Goal: Check status: Check status

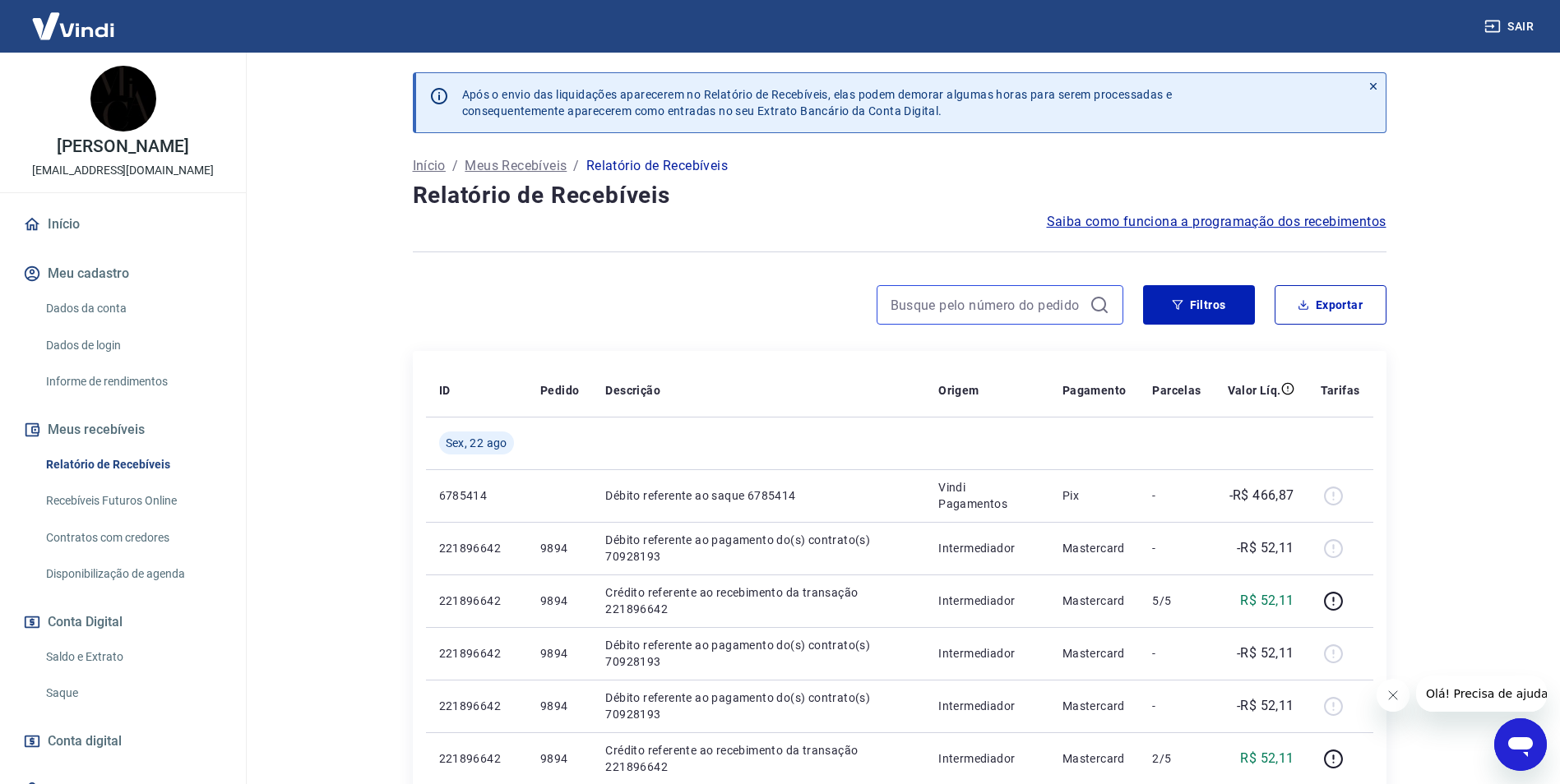
click at [1044, 305] on input at bounding box center [987, 304] width 193 height 25
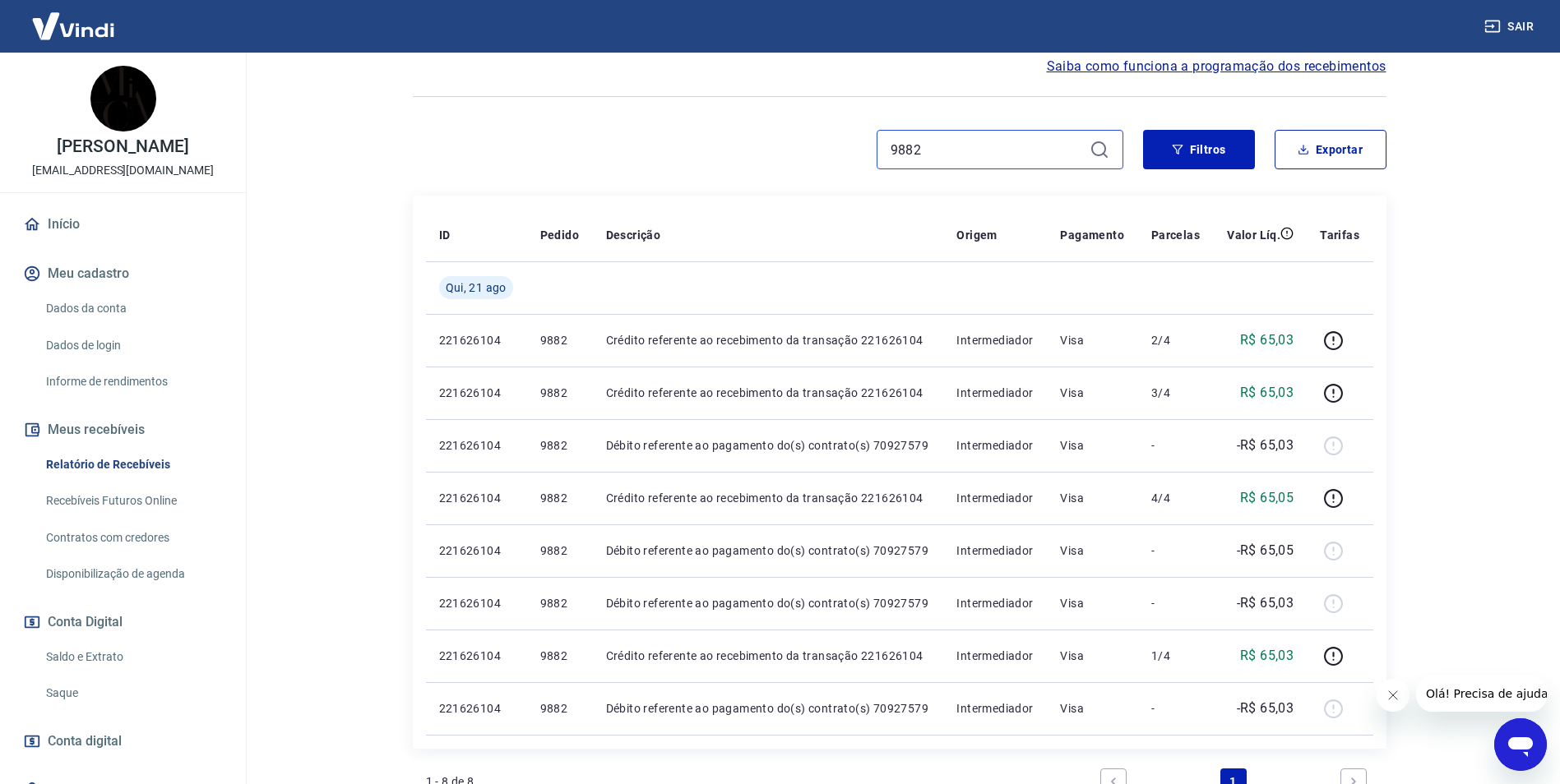
scroll to position [165, 0]
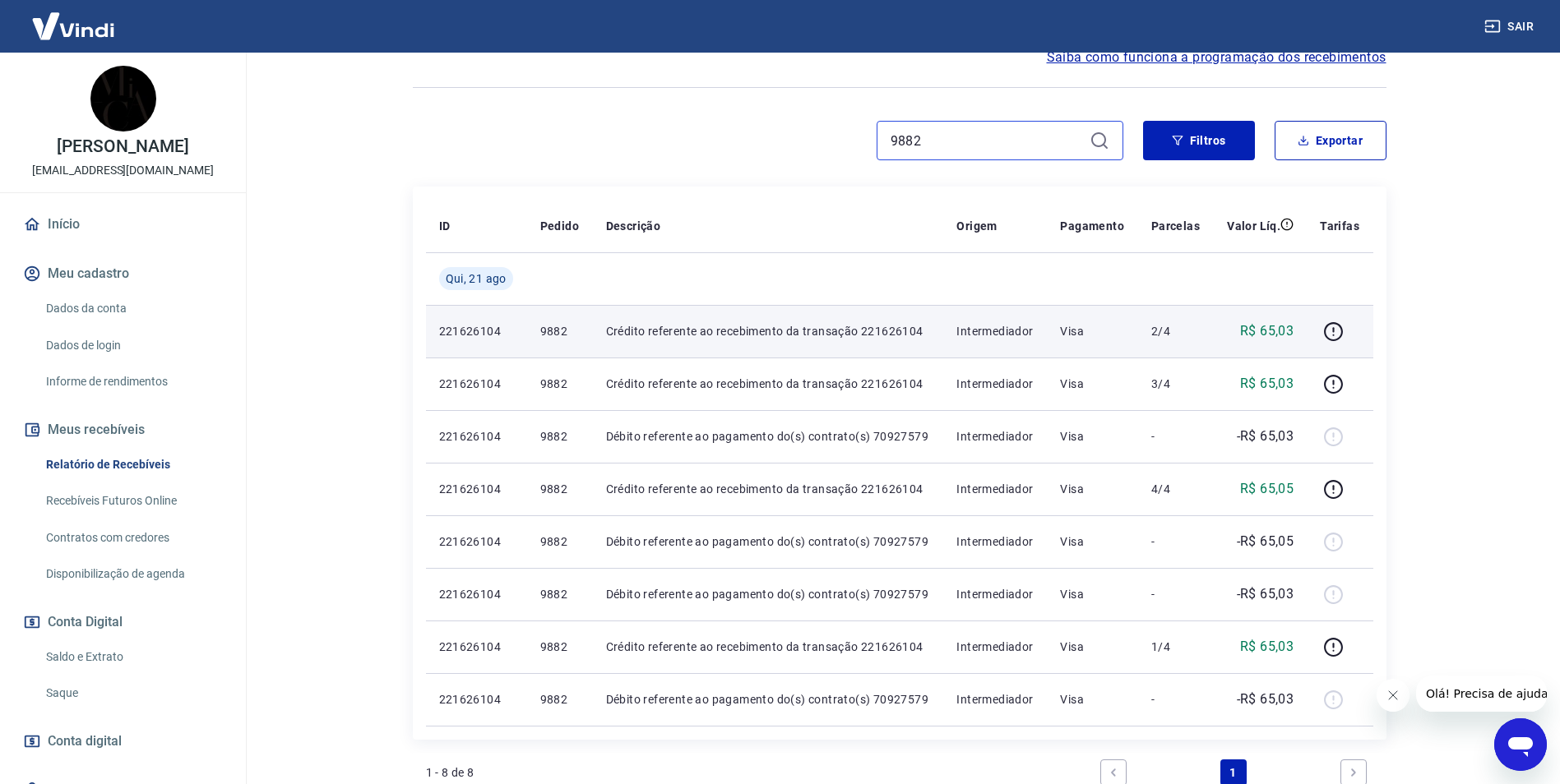
type input "9882"
click at [843, 334] on p "Crédito referente ao recebimento da transação 221626104" at bounding box center [768, 331] width 325 height 17
click at [1194, 335] on p "2/4" at bounding box center [1176, 331] width 49 height 17
click at [456, 328] on p "221626104" at bounding box center [476, 331] width 75 height 17
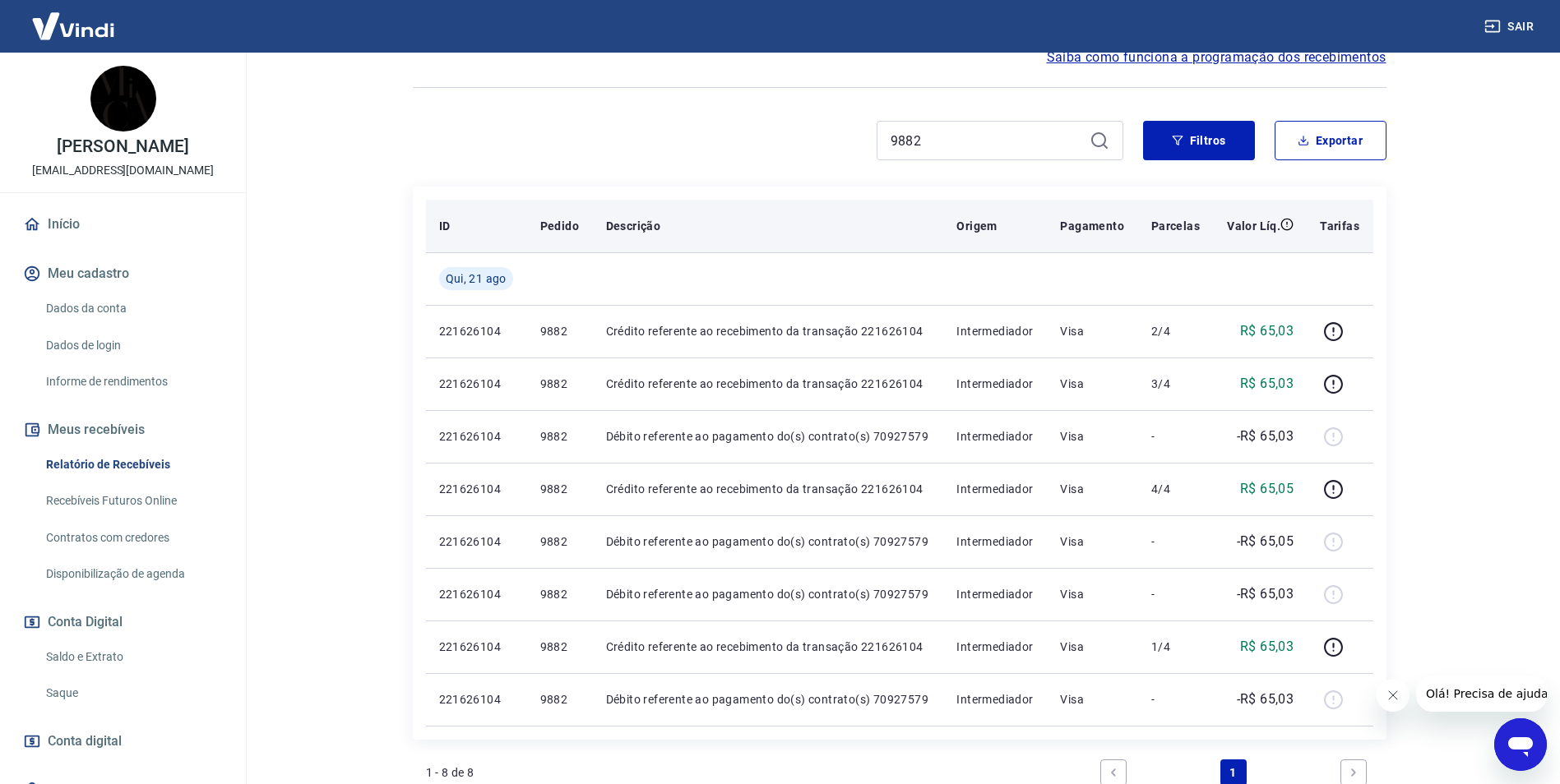
click at [571, 218] on p "Pedido" at bounding box center [560, 226] width 39 height 17
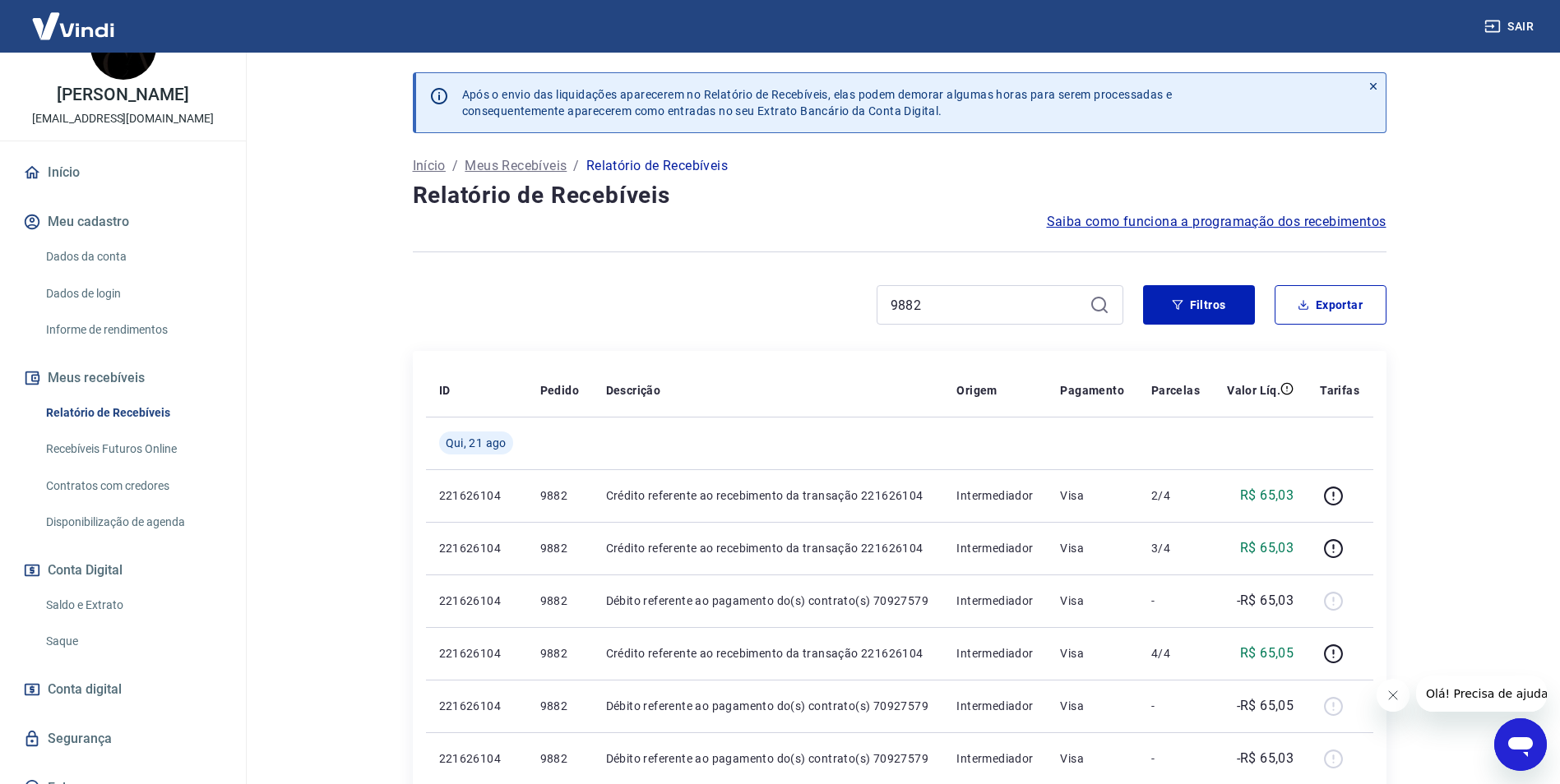
scroll to position [74, 0]
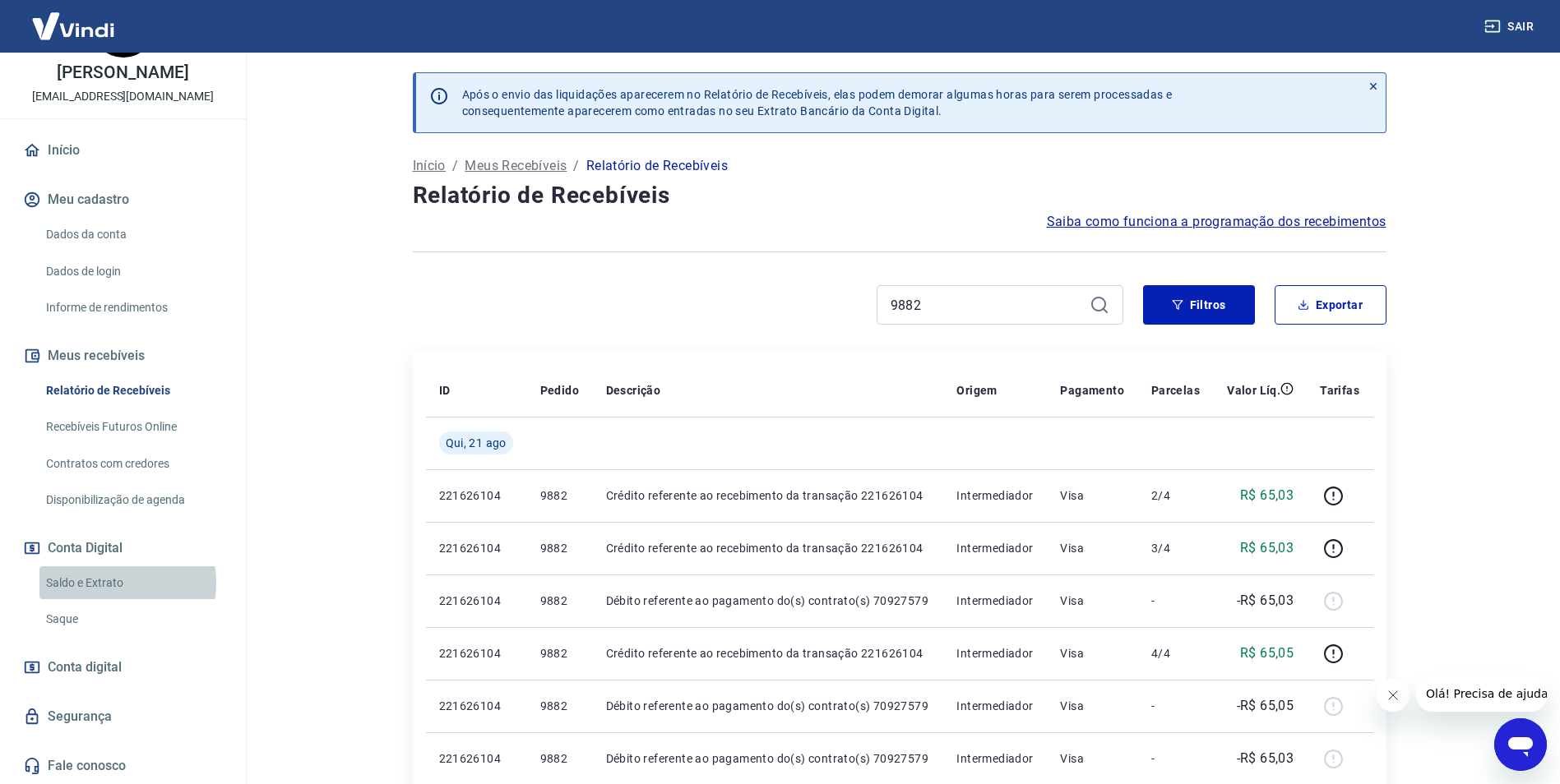
click at [105, 583] on link "Saldo e Extrato" at bounding box center [133, 583] width 187 height 33
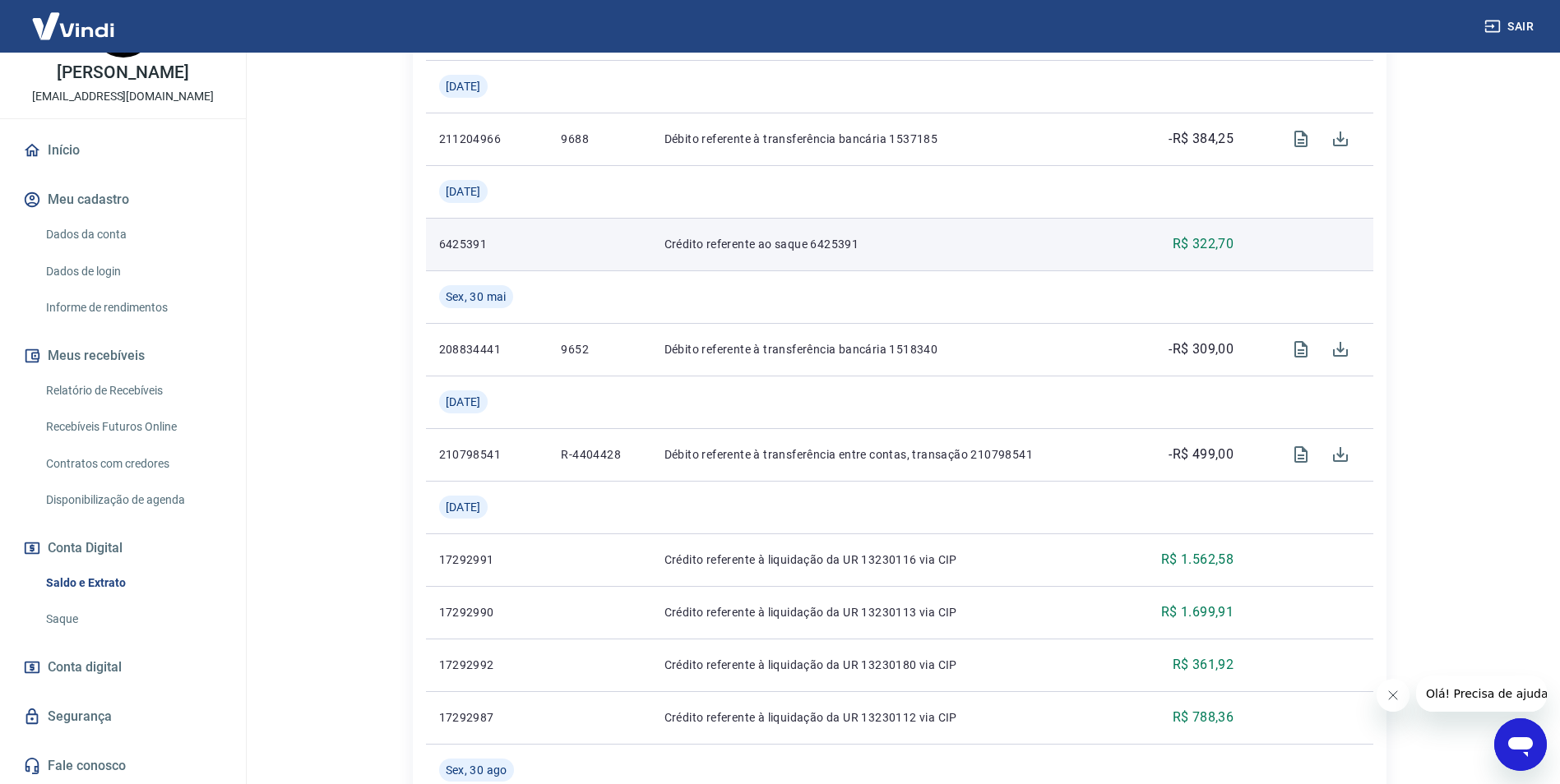
scroll to position [1315, 0]
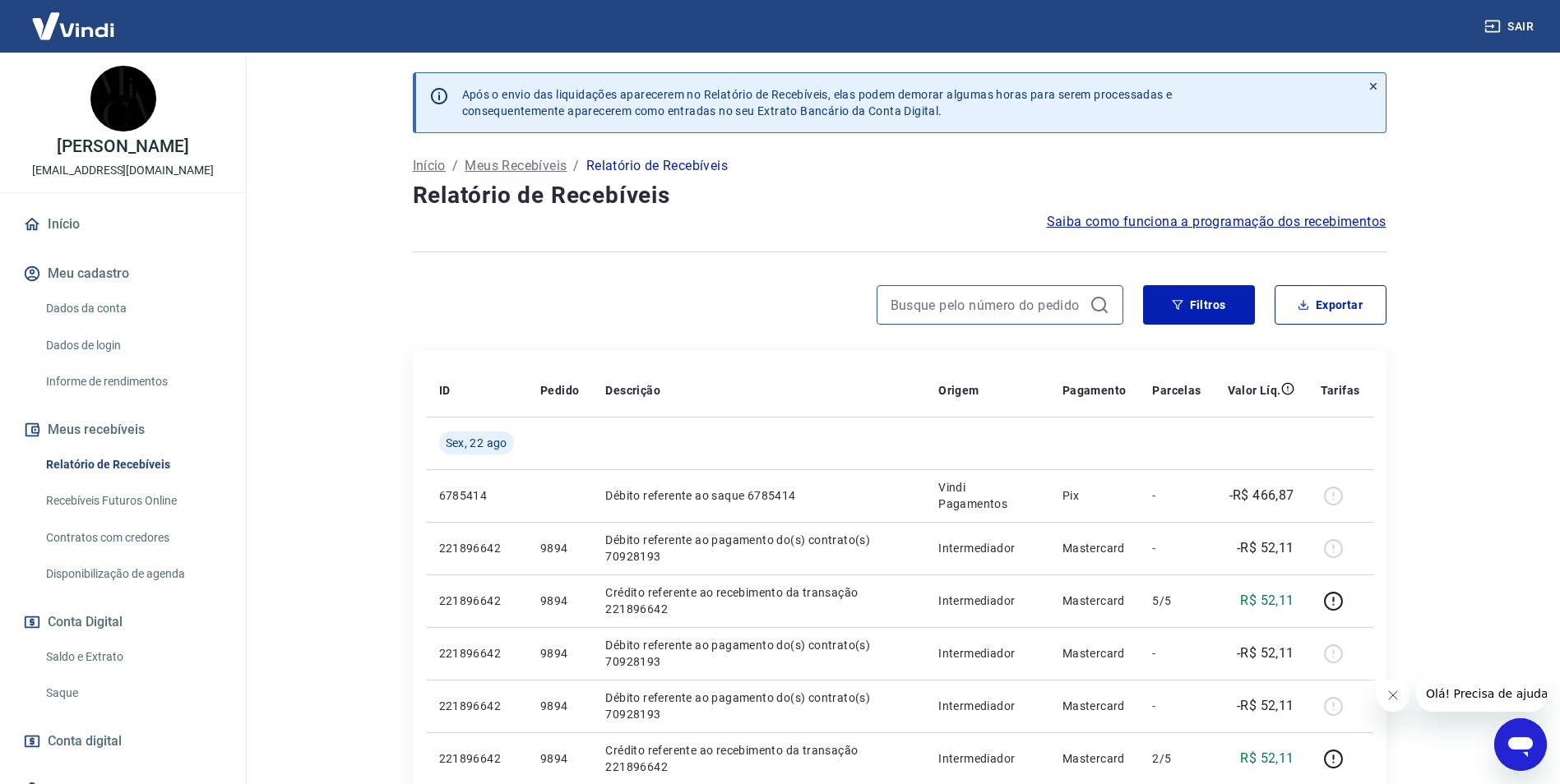
click at [929, 307] on input at bounding box center [987, 304] width 193 height 25
type input "9882"
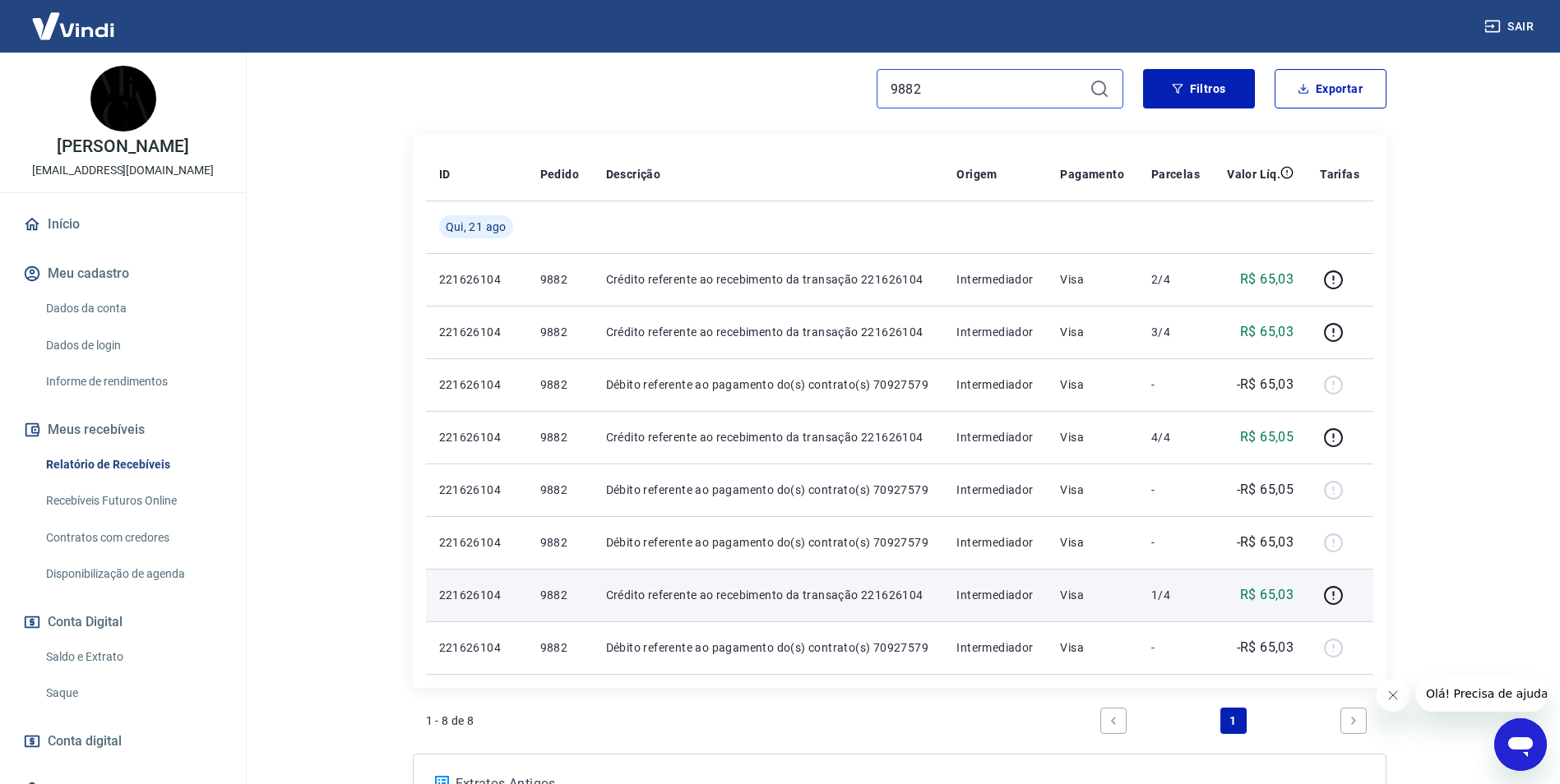
scroll to position [329, 0]
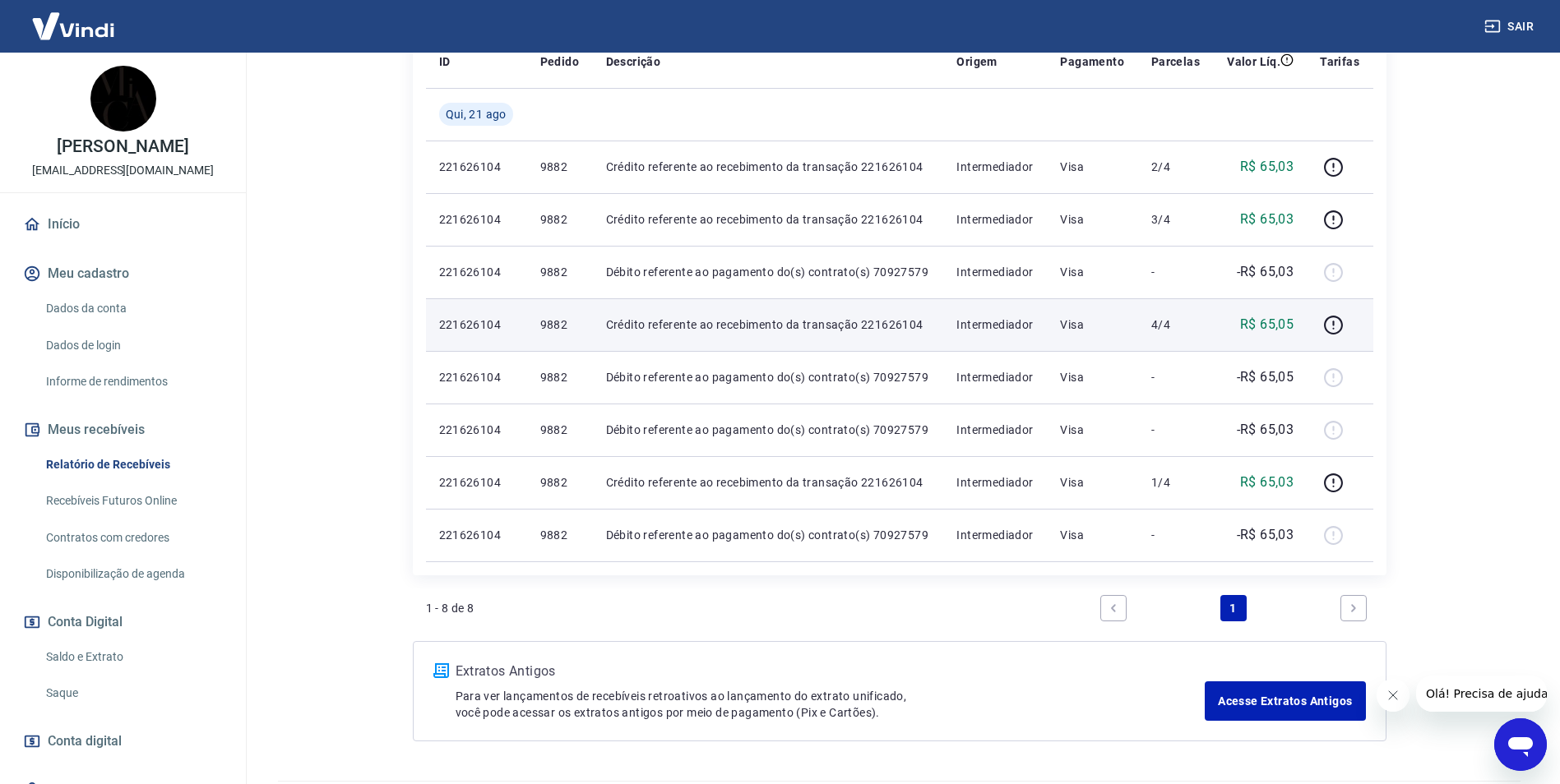
click at [992, 322] on p "Intermediador" at bounding box center [995, 325] width 77 height 17
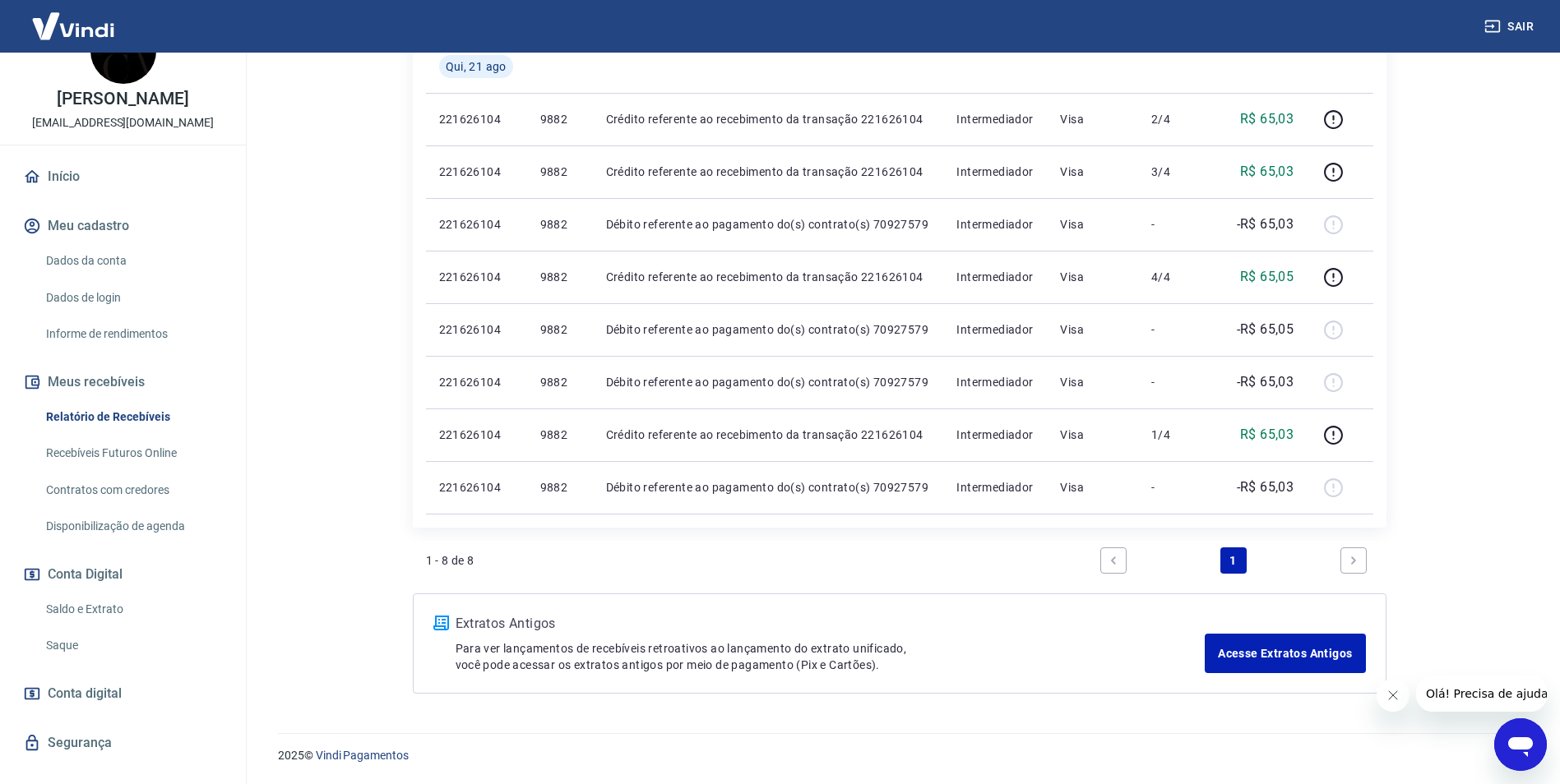
scroll to position [74, 0]
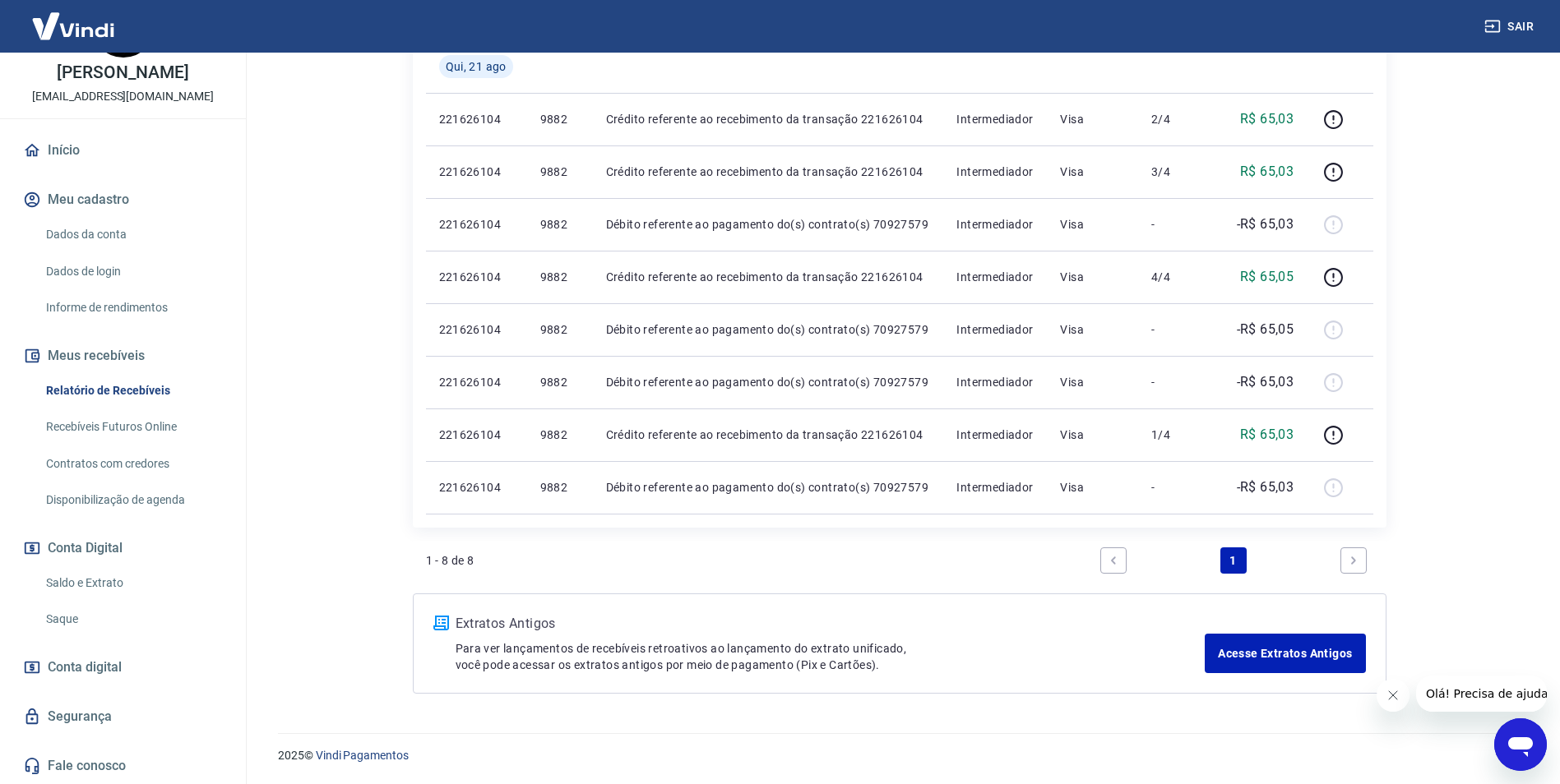
click at [63, 136] on link "Início" at bounding box center [122, 150] width 206 height 36
